Goal: Find specific page/section: Find specific page/section

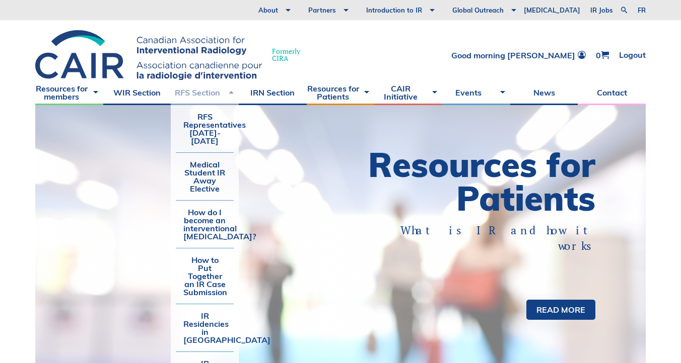
click at [201, 85] on link "RFS Section" at bounding box center [205, 92] width 68 height 25
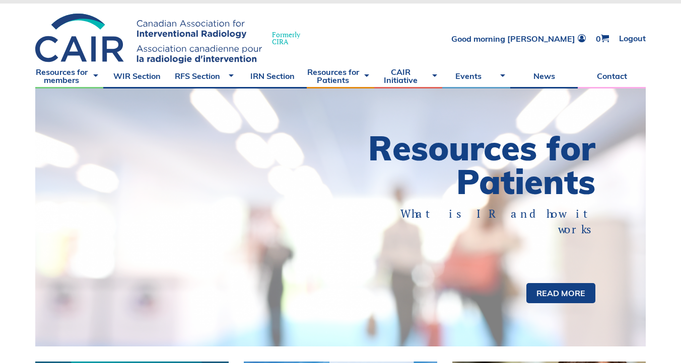
scroll to position [49, 0]
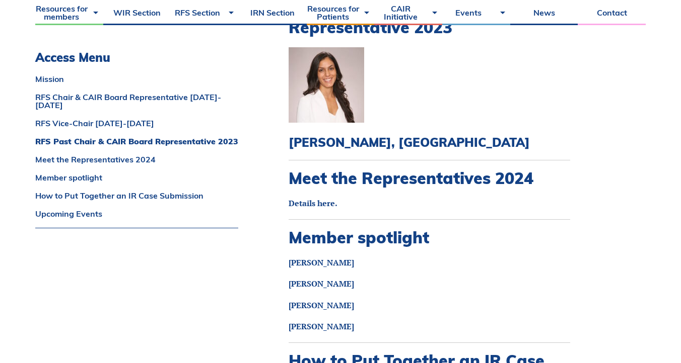
scroll to position [1174, 0]
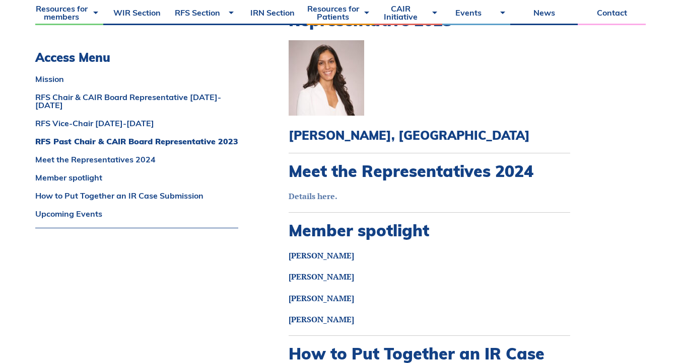
click at [315, 191] on link "Details here." at bounding box center [312, 196] width 49 height 11
